Goal: Task Accomplishment & Management: Manage account settings

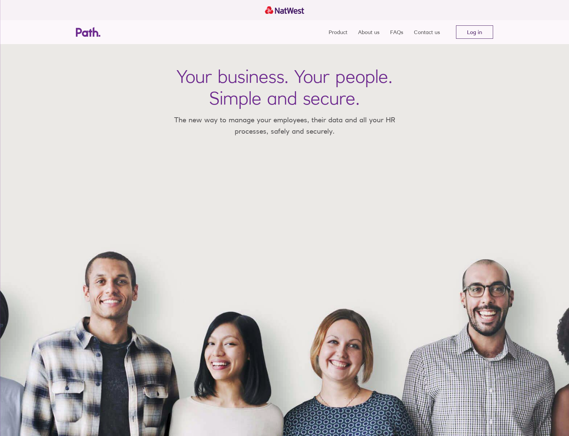
click at [481, 29] on link "Log in" at bounding box center [474, 31] width 37 height 13
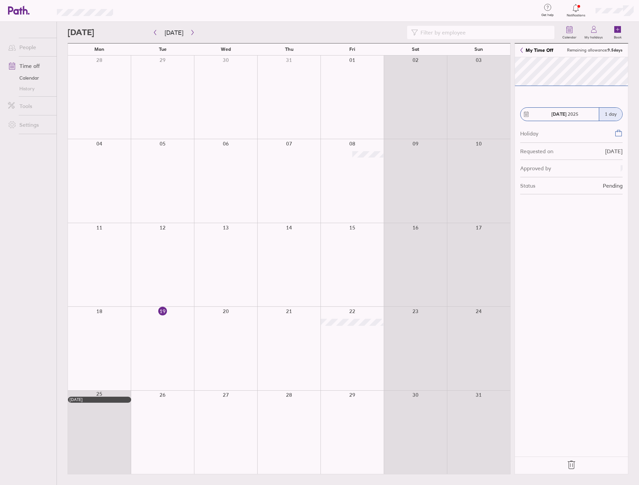
click at [426, 138] on div at bounding box center [414, 96] width 63 height 83
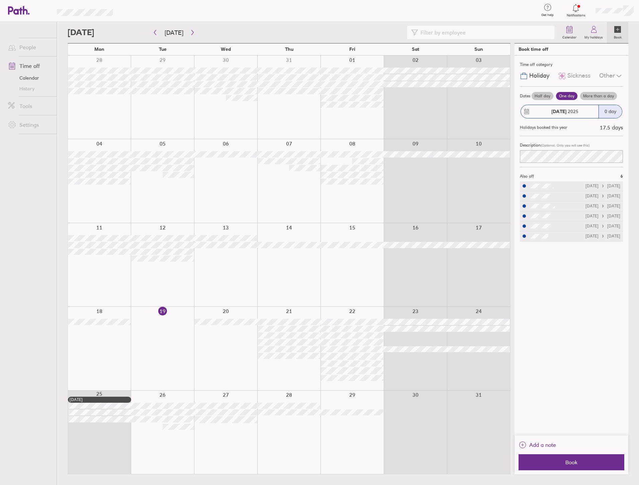
click at [574, 14] on span "Notifications" at bounding box center [576, 15] width 22 height 4
